Goal: Find specific page/section: Locate a particular part of the current website

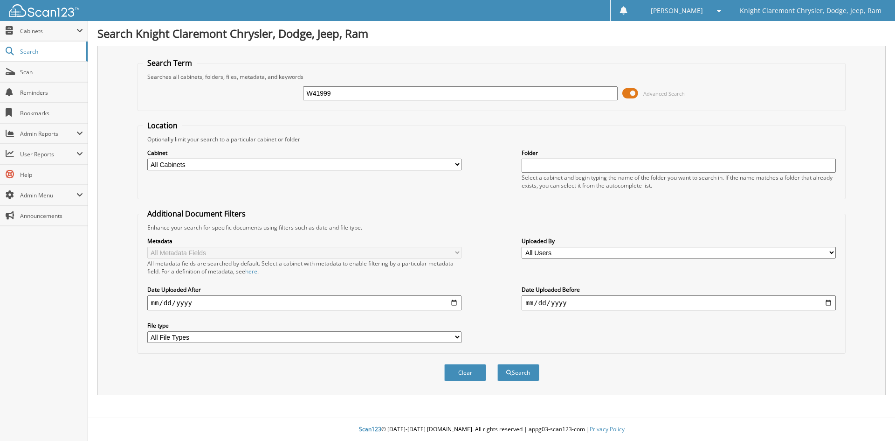
type input "W41999"
click at [497, 364] on button "Search" at bounding box center [518, 372] width 42 height 17
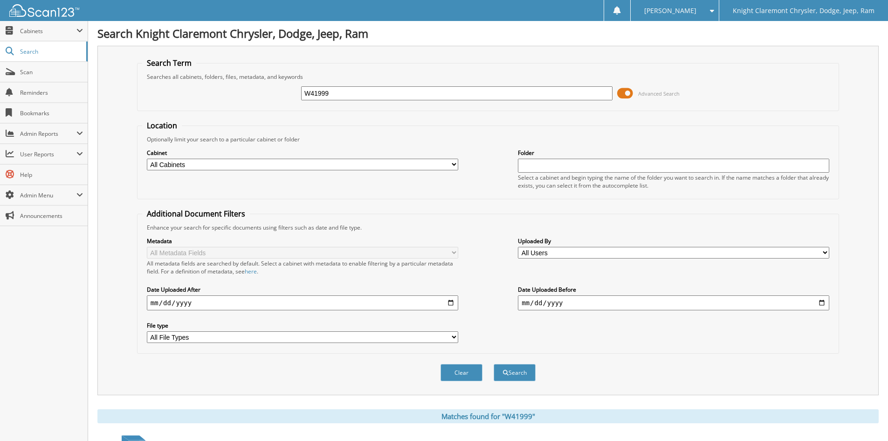
drag, startPoint x: 303, startPoint y: 100, endPoint x: 233, endPoint y: 106, distance: 70.7
click at [235, 106] on fieldset "Search Term Searches all cabinets, folders, files, metadata, and keywords W4199…" at bounding box center [488, 84] width 702 height 53
type input "R151199"
click at [494, 364] on button "Search" at bounding box center [515, 372] width 42 height 17
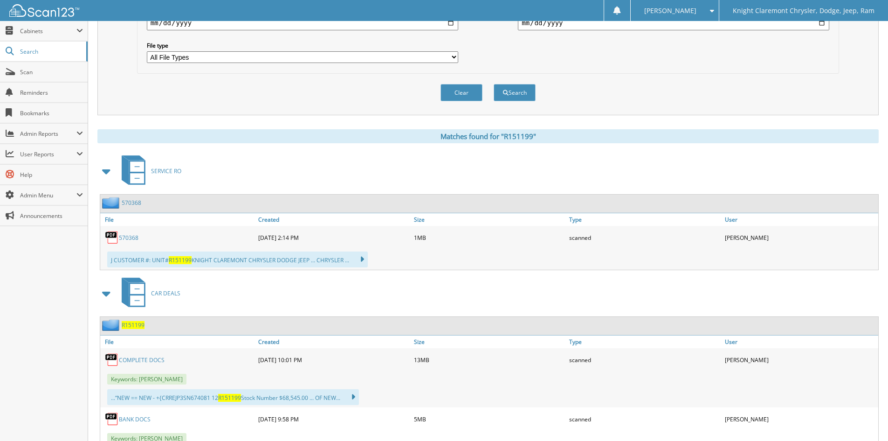
scroll to position [326, 0]
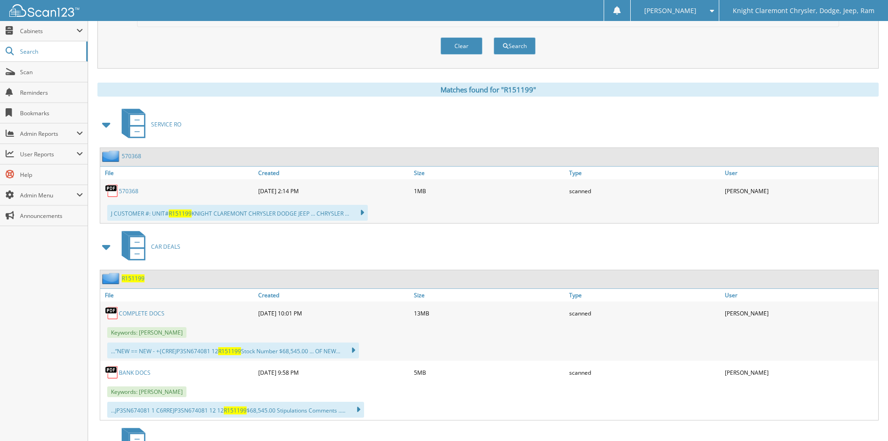
click at [125, 278] on span "R151199" at bounding box center [133, 278] width 23 height 8
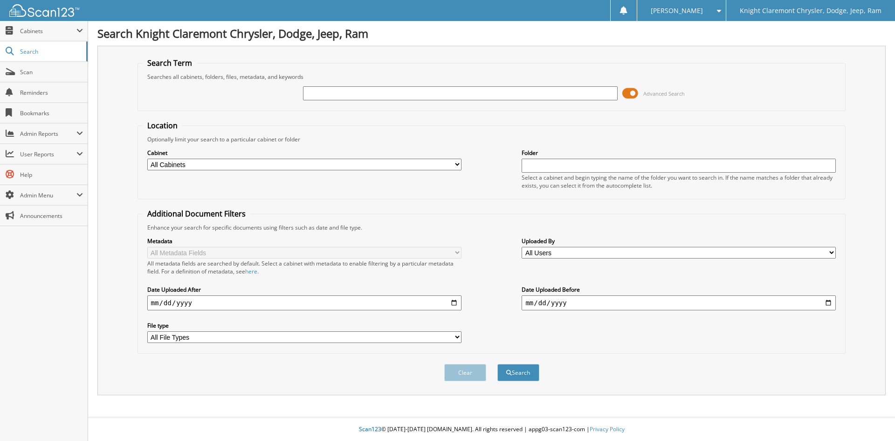
click at [480, 94] on input "text" at bounding box center [460, 93] width 314 height 14
type input "PM1125"
click at [497, 364] on button "Search" at bounding box center [518, 372] width 42 height 17
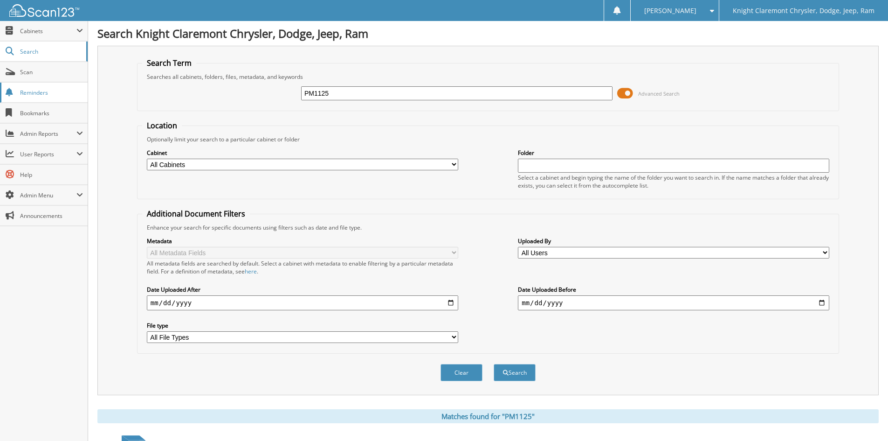
drag, startPoint x: 231, startPoint y: 95, endPoint x: 55, endPoint y: 95, distance: 176.7
type input "GCL1441"
click at [494, 364] on button "Search" at bounding box center [515, 372] width 42 height 17
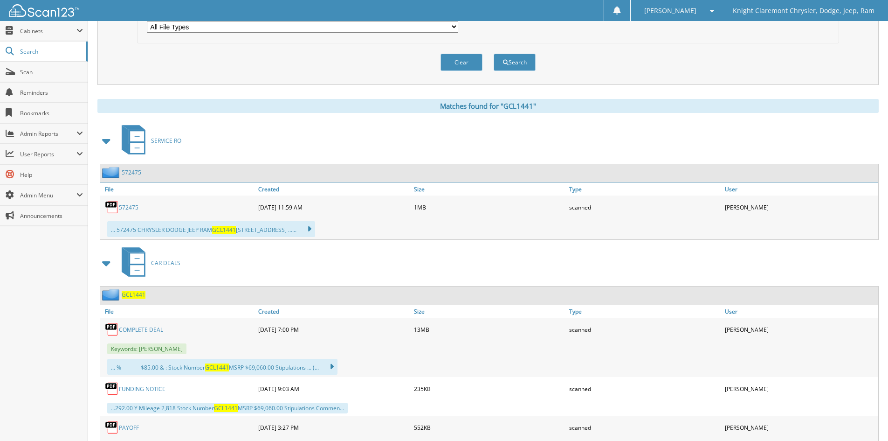
scroll to position [326, 0]
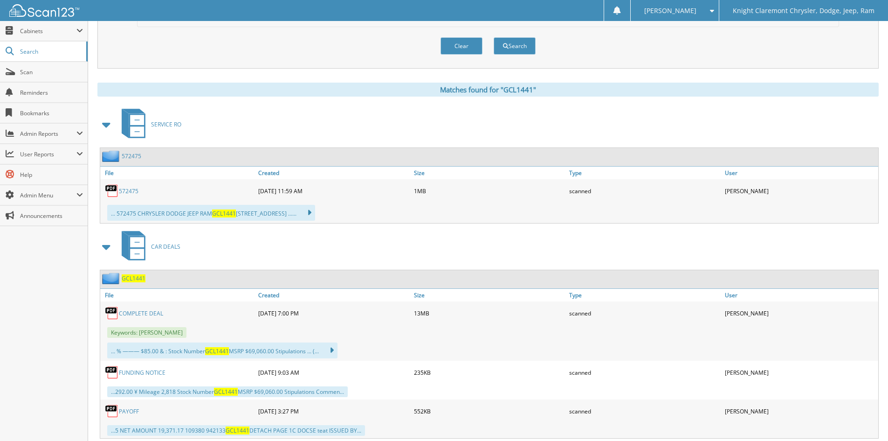
click at [142, 313] on link "COMPLETE DEAL" at bounding box center [141, 313] width 44 height 8
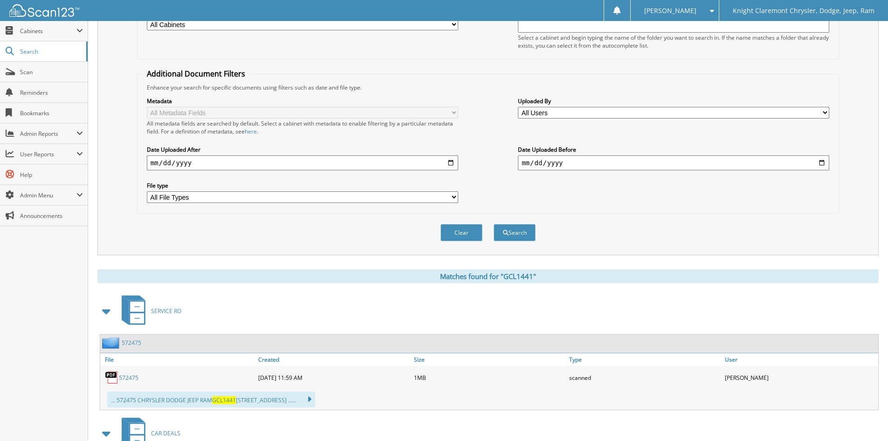
scroll to position [0, 0]
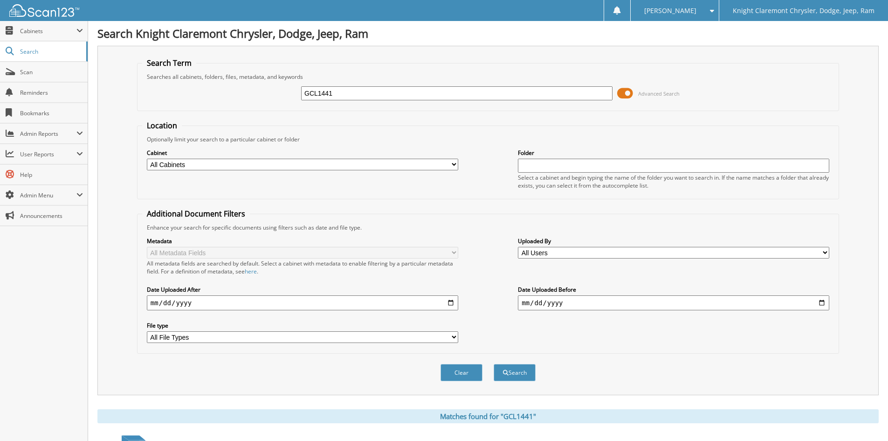
drag, startPoint x: 336, startPoint y: 99, endPoint x: 97, endPoint y: 145, distance: 243.0
click at [143, 129] on form "Search Term Searches all cabinets, folders, files, metadata, and keywords GCL14…" at bounding box center [488, 224] width 702 height 333
type input "W42007"
click at [494, 364] on button "Search" at bounding box center [515, 372] width 42 height 17
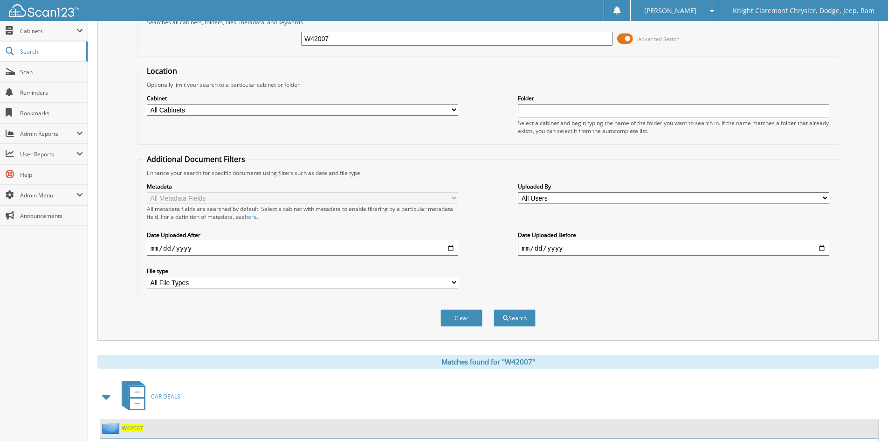
scroll to position [140, 0]
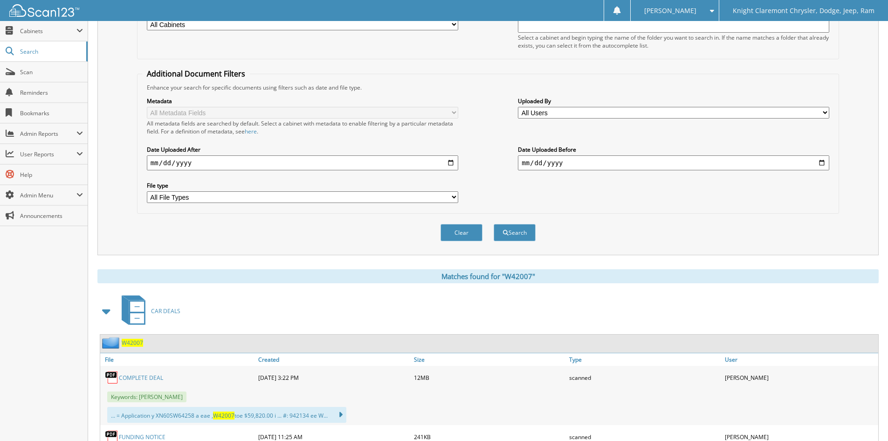
click at [148, 378] on link "COMPLETE DEAL" at bounding box center [141, 377] width 44 height 8
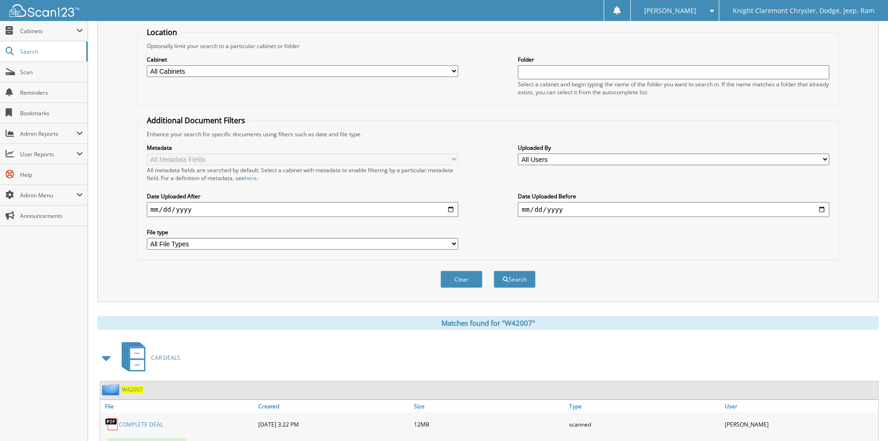
scroll to position [0, 0]
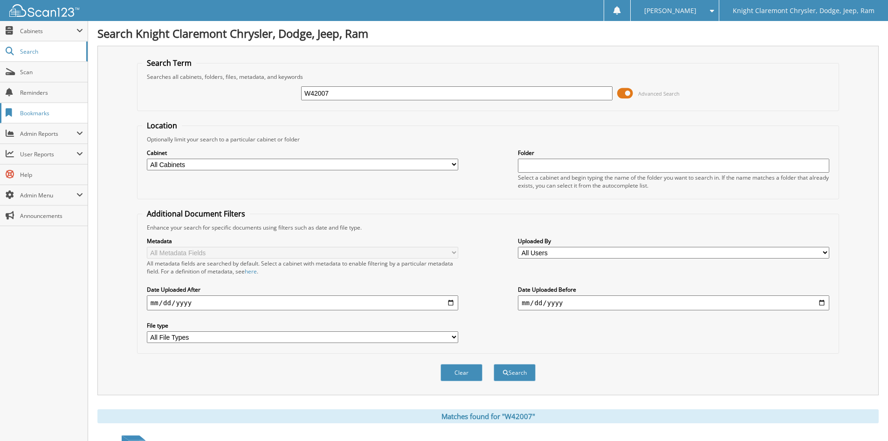
drag, startPoint x: 346, startPoint y: 92, endPoint x: 82, endPoint y: 106, distance: 264.3
click at [112, 102] on div "Search Term Searches all cabinets, folders, files, metadata, and keywords W4200…" at bounding box center [487, 220] width 781 height 349
type input "CP1460"
click at [494, 364] on button "Search" at bounding box center [515, 372] width 42 height 17
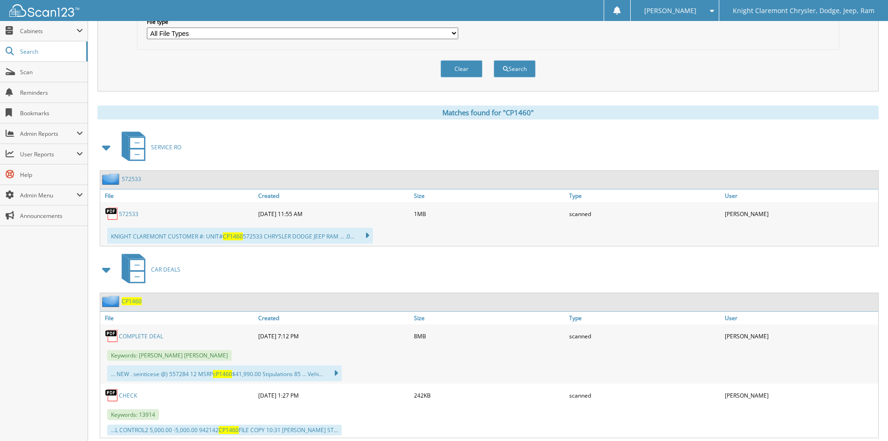
scroll to position [326, 0]
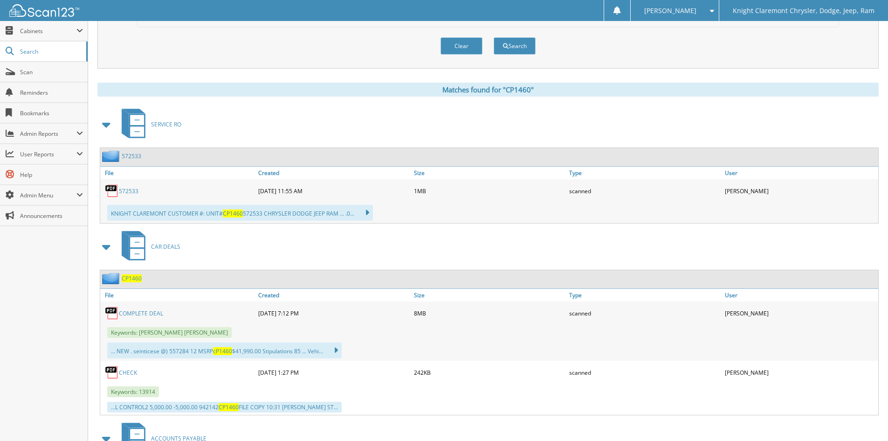
click at [135, 315] on link "COMPLETE DEAL" at bounding box center [141, 313] width 44 height 8
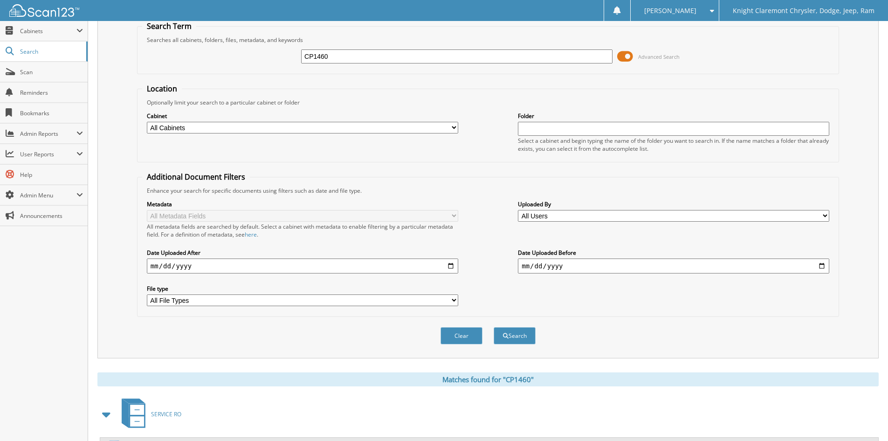
scroll to position [0, 0]
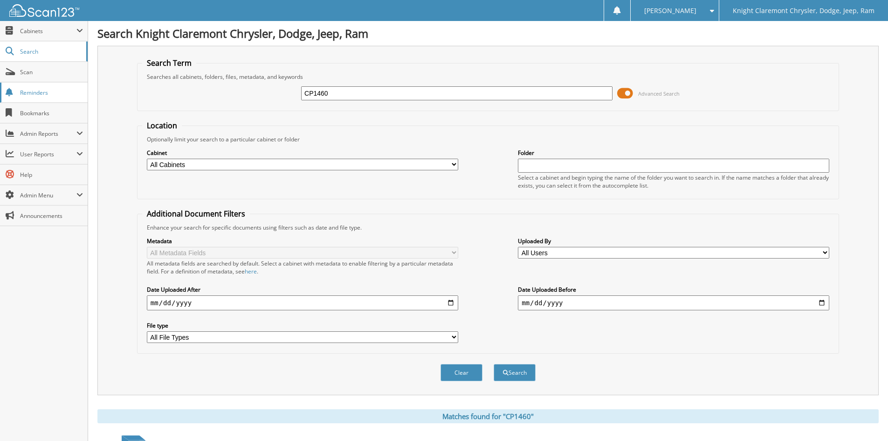
drag, startPoint x: 407, startPoint y: 90, endPoint x: 0, endPoint y: 98, distance: 406.7
click at [24, 91] on body "[PERSON_NAME] Settings Logout Knight Claremont Chrysler, Dodge, Jeep, Ram Close…" at bounding box center [444, 445] width 888 height 891
type input "PM0932"
click at [494, 364] on button "Search" at bounding box center [515, 372] width 42 height 17
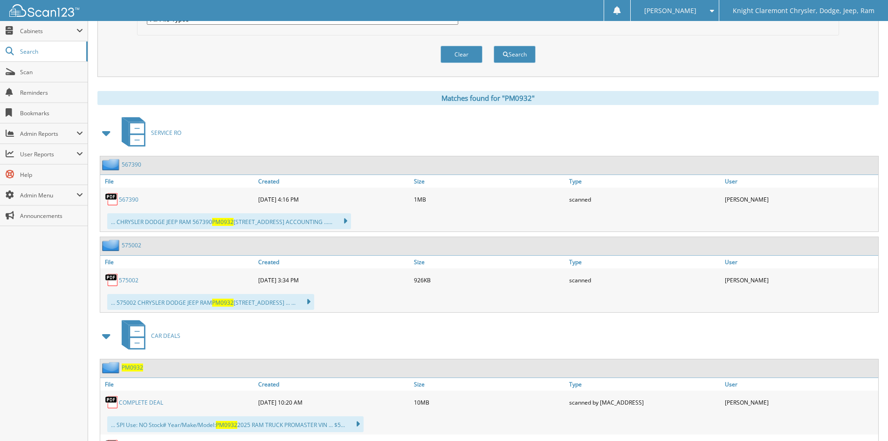
scroll to position [373, 0]
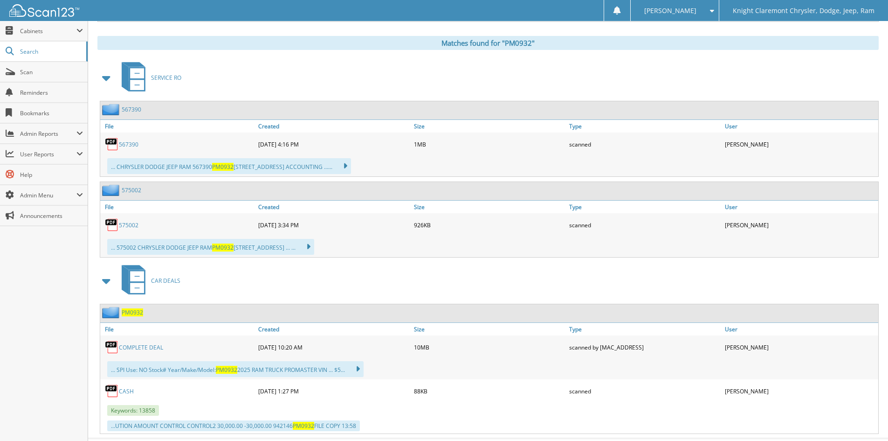
click at [136, 347] on link "COMPLETE DEAL" at bounding box center [141, 347] width 44 height 8
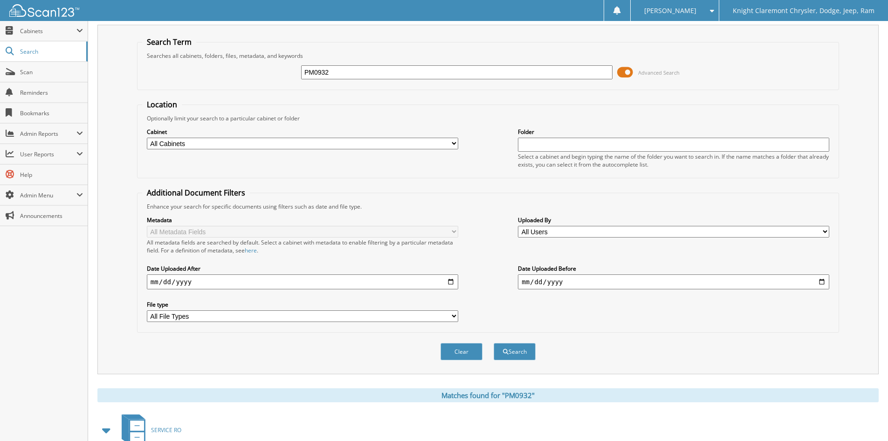
scroll to position [0, 0]
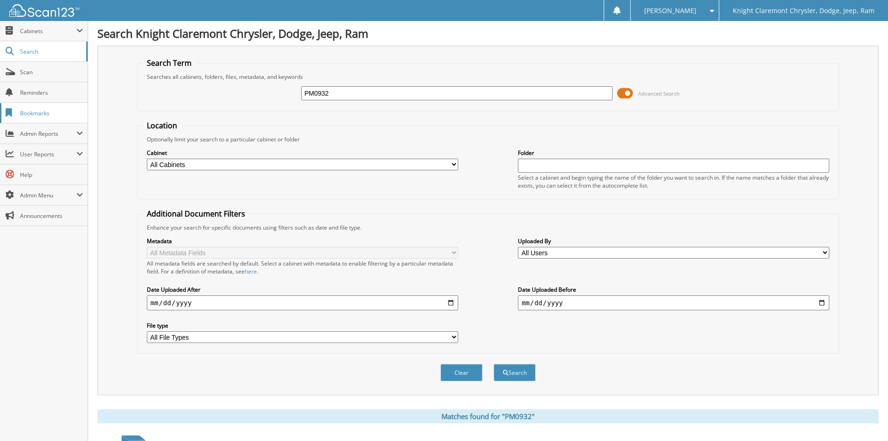
drag, startPoint x: 368, startPoint y: 93, endPoint x: 54, endPoint y: 113, distance: 314.4
click at [145, 113] on form "Search Term Searches all cabinets, folders, files, metadata, and keywords PM093…" at bounding box center [488, 224] width 702 height 333
type input "GC1491"
click at [494, 364] on button "Search" at bounding box center [515, 372] width 42 height 17
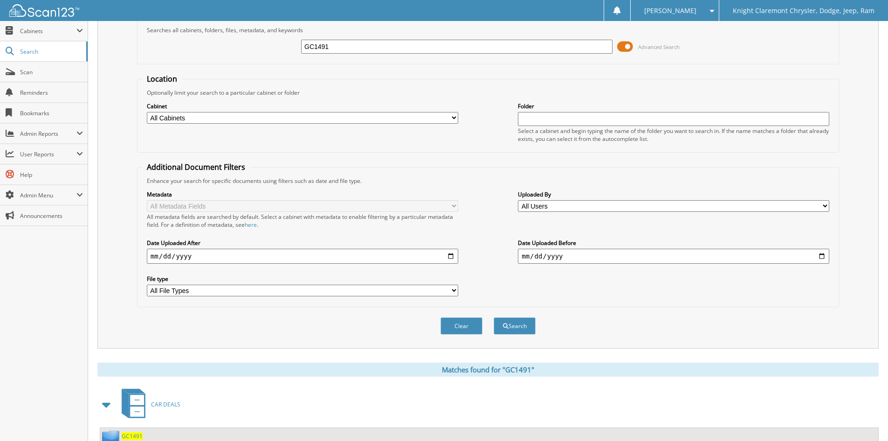
scroll to position [186, 0]
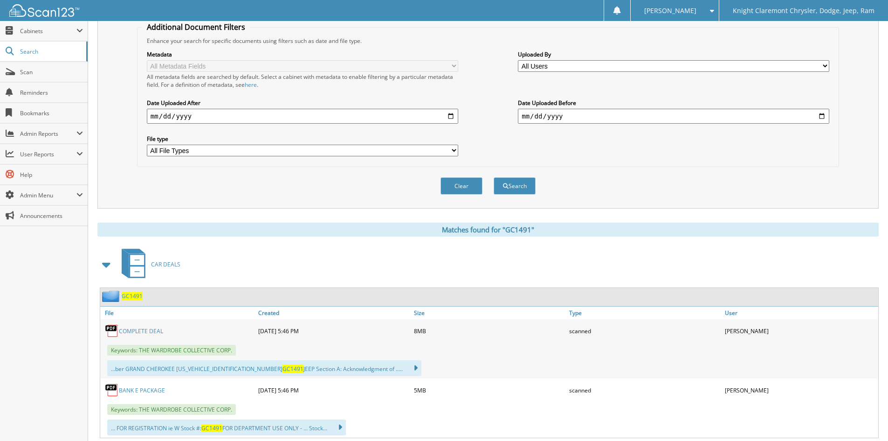
click at [133, 331] on link "COMPLETE DEAL" at bounding box center [141, 331] width 44 height 8
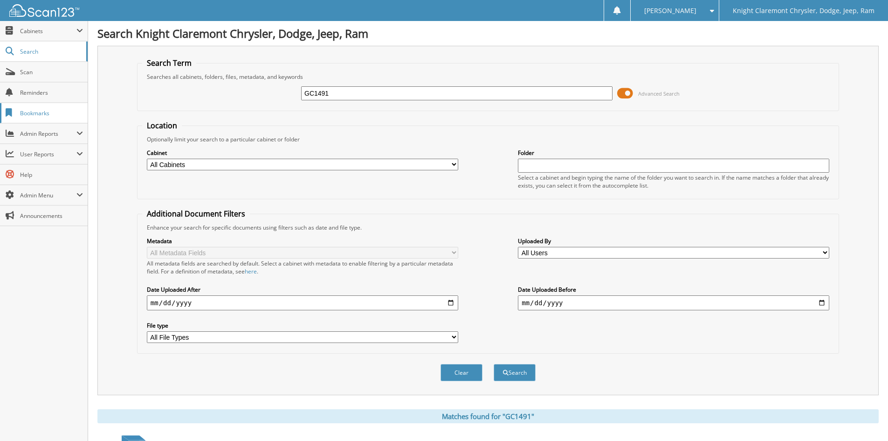
drag, startPoint x: 373, startPoint y: 94, endPoint x: 61, endPoint y: 114, distance: 312.1
click at [61, 114] on body "Diane A. Settings Logout Knight Claremont Chrysler, Dodge, Jeep, Ram Close Cabi…" at bounding box center [444, 384] width 888 height 769
type input "W41994"
click at [494, 364] on button "Search" at bounding box center [515, 372] width 42 height 17
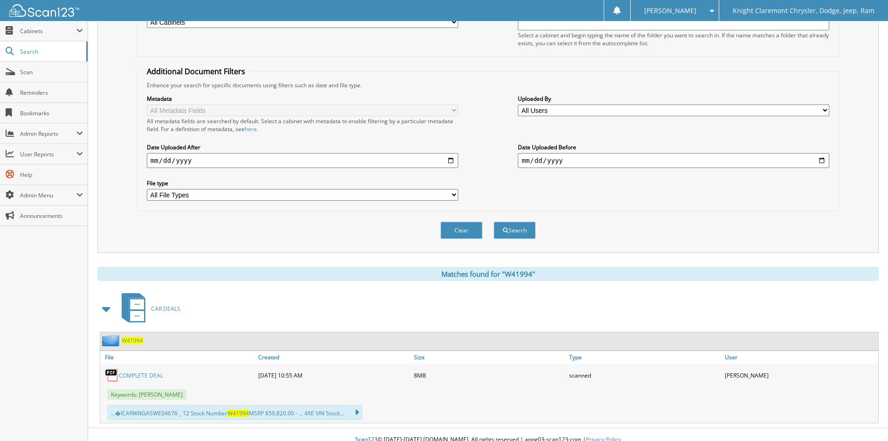
scroll to position [153, 0]
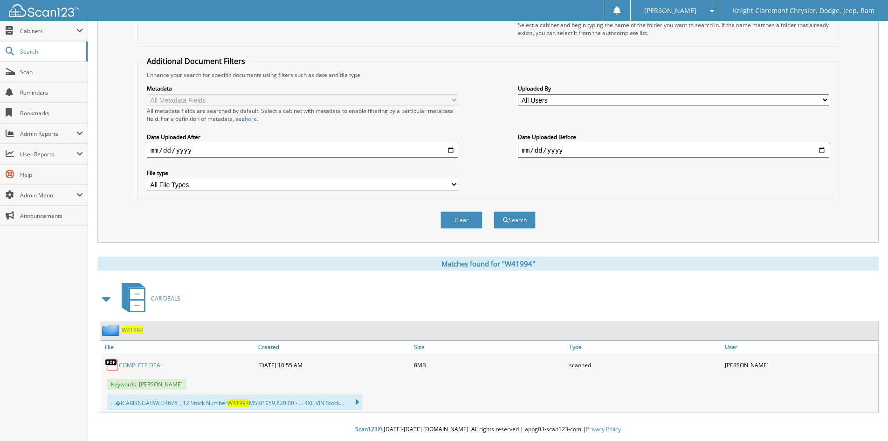
click at [143, 365] on link "COMPLETE DEAL" at bounding box center [141, 365] width 44 height 8
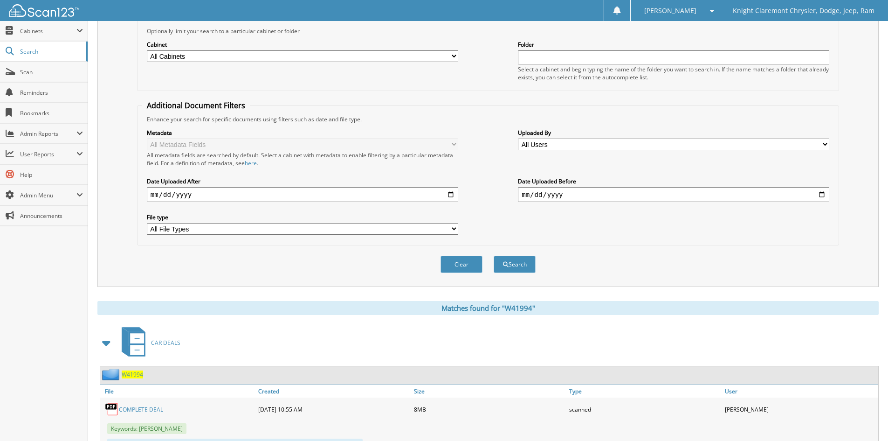
scroll to position [0, 0]
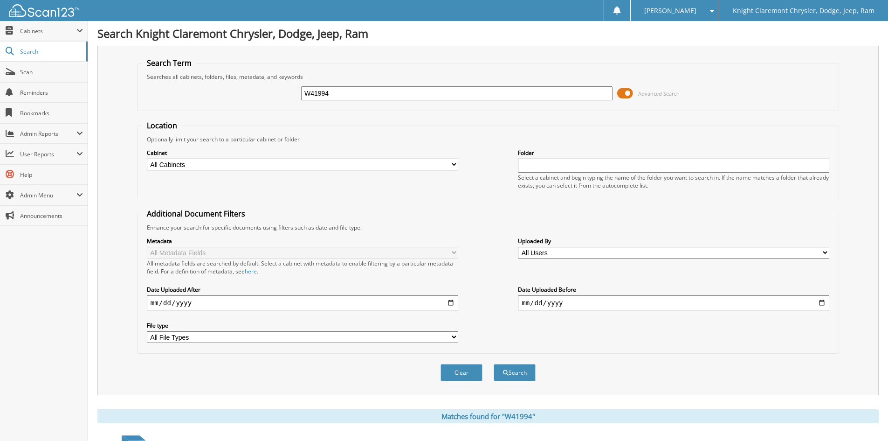
drag, startPoint x: 361, startPoint y: 93, endPoint x: 141, endPoint y: 113, distance: 221.0
click at [155, 109] on fieldset "Search Term Searches all cabinets, folders, files, metadata, and keywords W4199…" at bounding box center [488, 84] width 702 height 53
type input "W40969"
drag, startPoint x: 458, startPoint y: 120, endPoint x: 477, endPoint y: 115, distance: 19.7
click at [458, 120] on form "Search Term Searches all cabinets, folders, files, metadata, and keywords W4096…" at bounding box center [488, 224] width 702 height 333
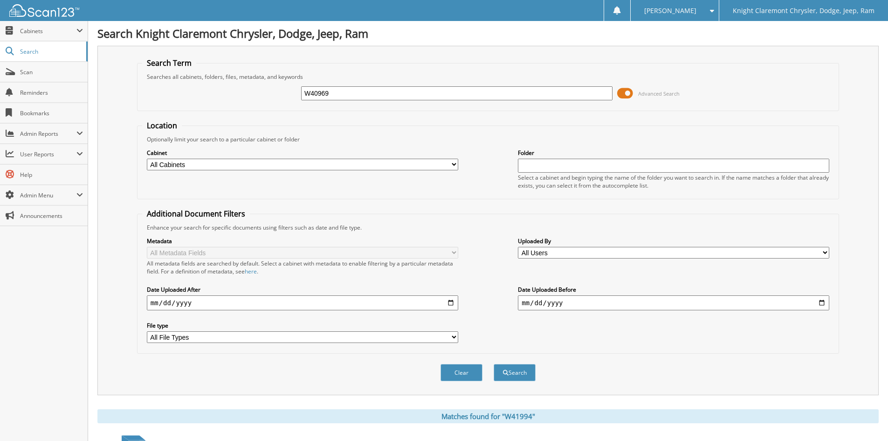
click at [449, 94] on input "W40969" at bounding box center [456, 93] width 311 height 14
click at [494, 364] on button "Search" at bounding box center [515, 372] width 42 height 17
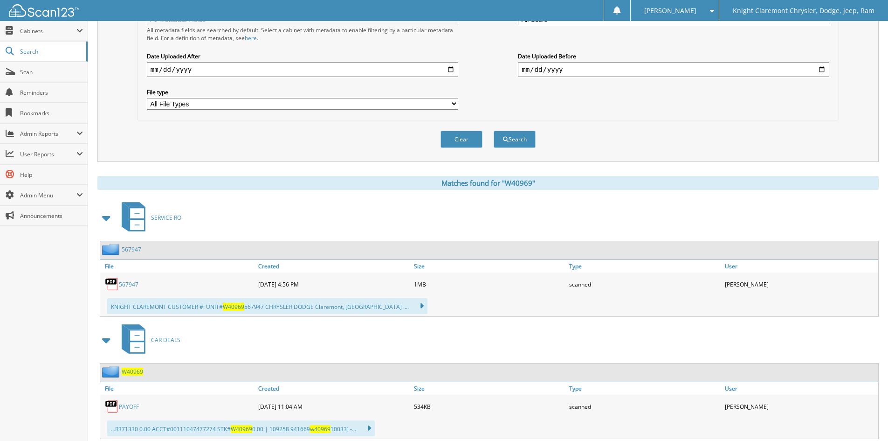
scroll to position [260, 0]
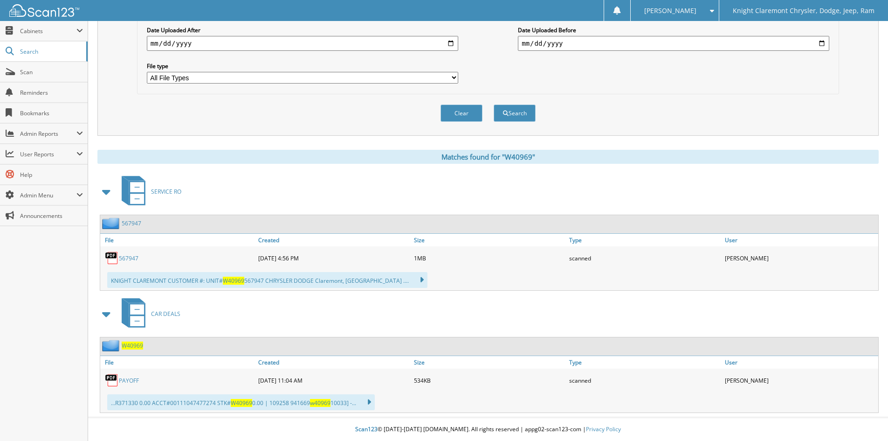
click at [130, 344] on span "W40969" at bounding box center [132, 345] width 21 height 8
